Goal: Find specific page/section: Find specific page/section

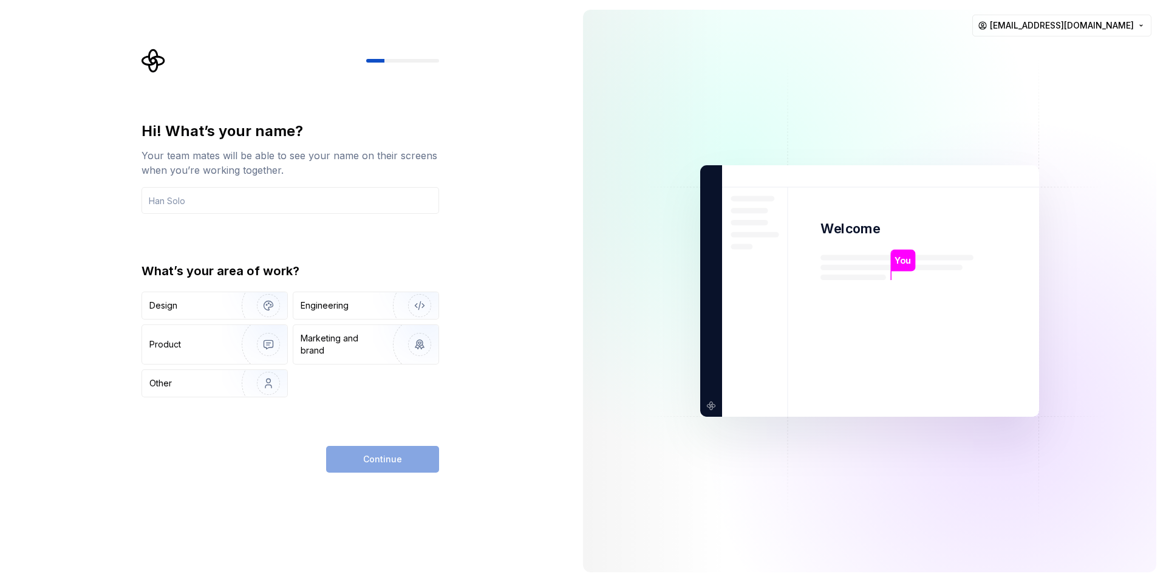
click at [389, 109] on div "Hi! What’s your name? Your team mates will be able to see your name on their sc…" at bounding box center [293, 261] width 319 height 424
click at [236, 313] on img "button" at bounding box center [261, 305] width 78 height 81
click at [380, 452] on div "Continue" at bounding box center [382, 459] width 113 height 27
click at [356, 463] on div "Continue" at bounding box center [382, 459] width 113 height 27
click at [339, 181] on div "Hi! What’s your name? Your team mates will be able to see your name on their sc…" at bounding box center [289, 167] width 297 height 92
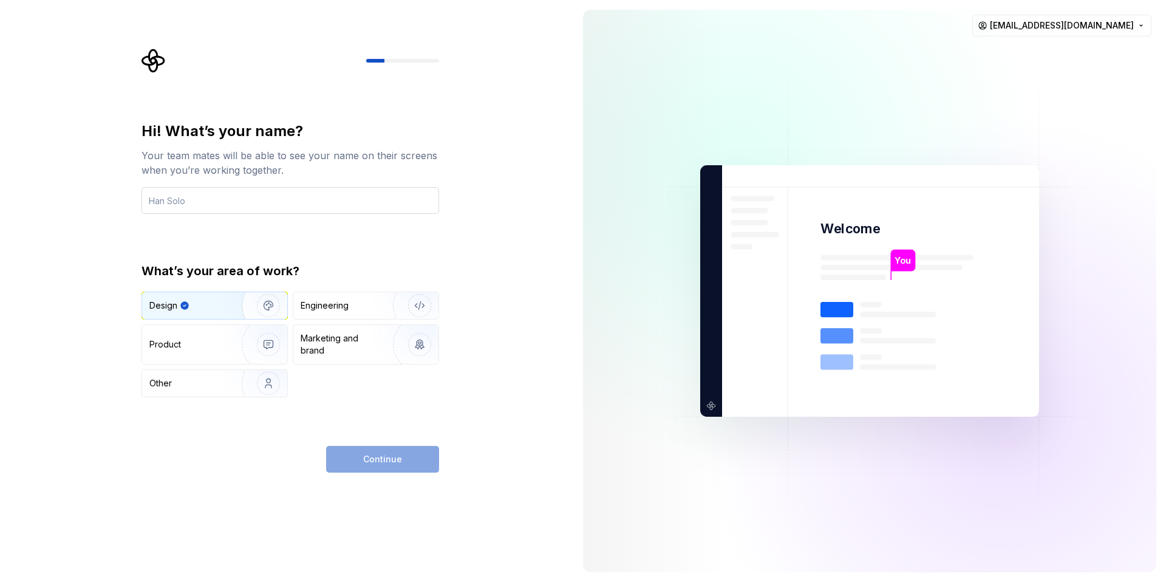
click at [318, 200] on input "text" at bounding box center [289, 200] width 297 height 27
click at [1137, 25] on html "Hi! What’s your name? Your team mates will be able to see your name on their sc…" at bounding box center [583, 291] width 1166 height 582
click at [1064, 49] on div "Sign out" at bounding box center [1086, 52] width 115 height 12
click at [1120, 30] on html "Hi! What’s your name? Your team mates will be able to see your name on their sc…" at bounding box center [583, 291] width 1166 height 582
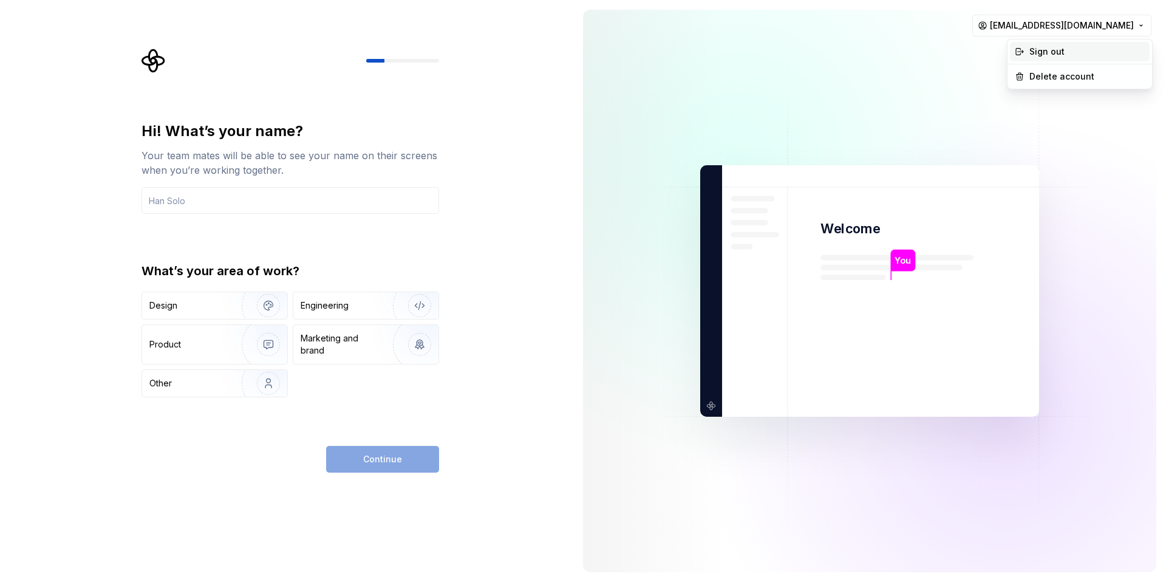
click at [1047, 53] on div "Sign out" at bounding box center [1086, 52] width 115 height 12
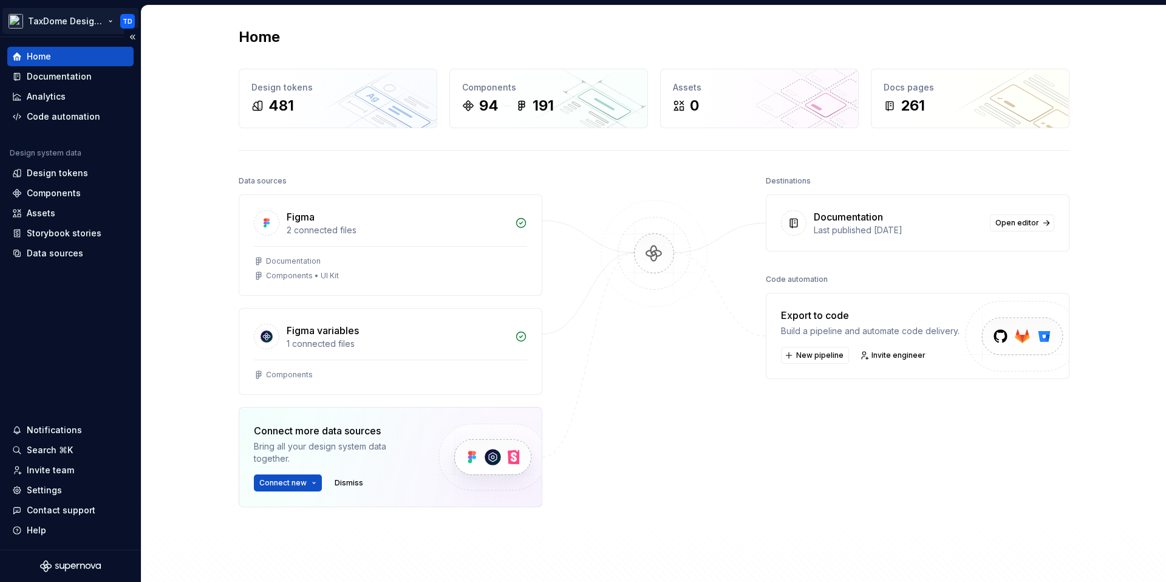
click at [84, 23] on html "TaxDome Design System TD Home Documentation Analytics Code automation Design sy…" at bounding box center [583, 291] width 1166 height 582
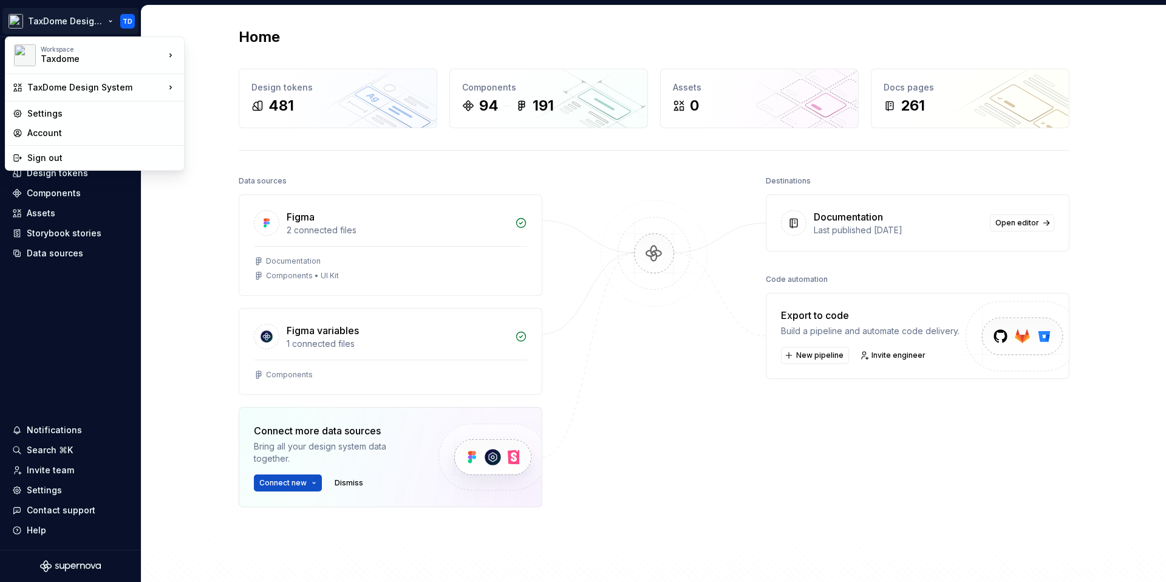
click at [188, 248] on html "TaxDome Design System TD Home Documentation Analytics Code automation Design sy…" at bounding box center [583, 291] width 1166 height 582
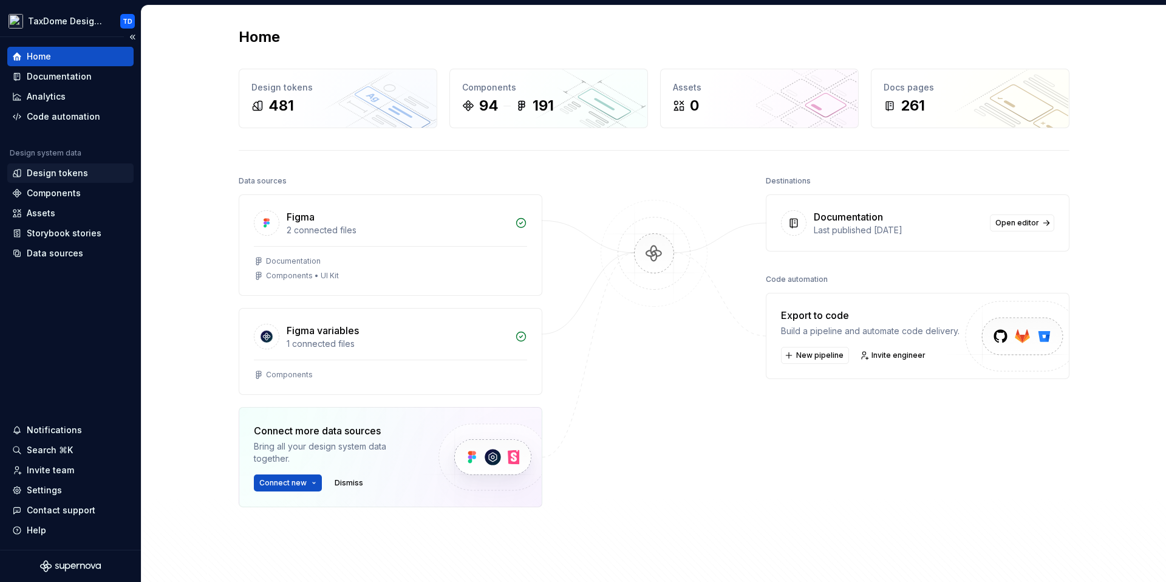
click at [36, 171] on div "Design tokens" at bounding box center [57, 173] width 61 height 12
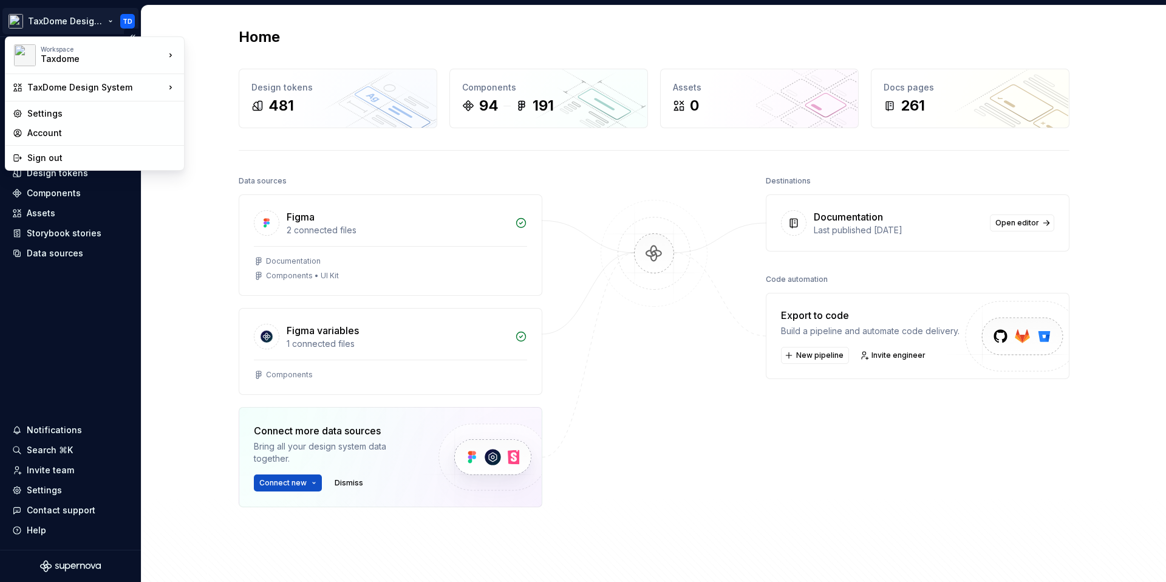
click at [76, 25] on html "TaxDome Design System TD Home Documentation Analytics Code automation Design sy…" at bounding box center [583, 291] width 1166 height 582
